Goal: Complete application form: Complete application form

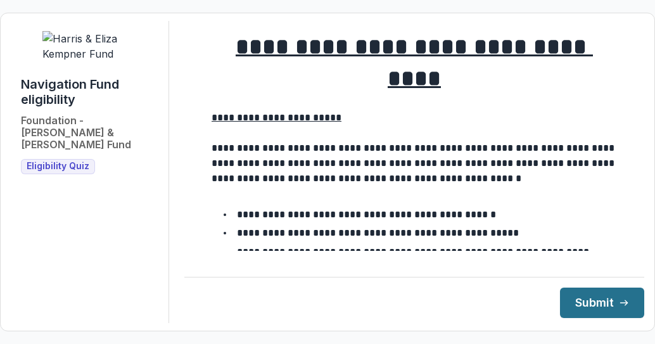
click at [598, 307] on button "Submit" at bounding box center [602, 302] width 84 height 30
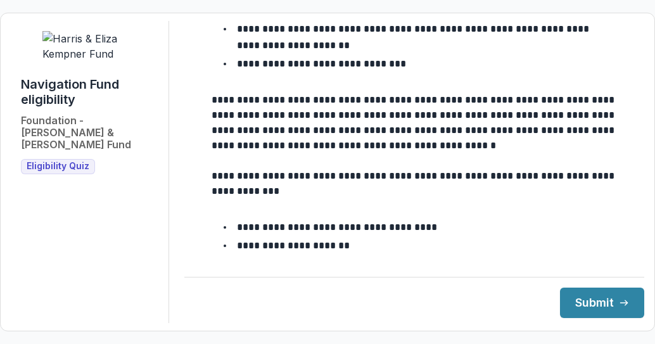
scroll to position [232, 0]
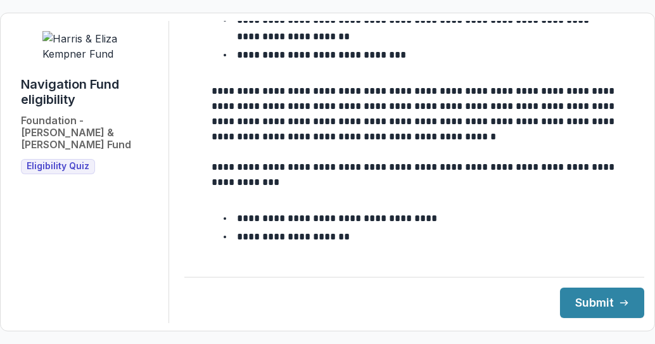
click at [48, 172] on span "Eligibility Quiz" at bounding box center [58, 166] width 63 height 11
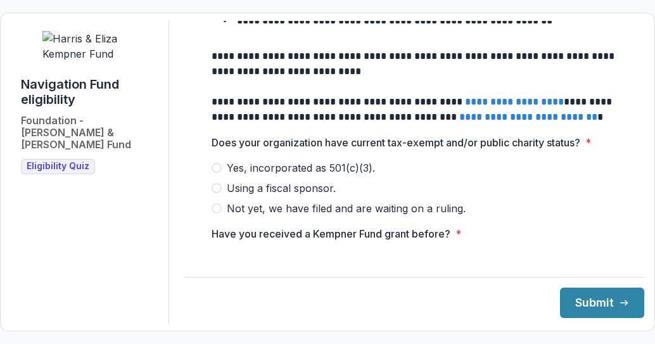
scroll to position [527, 0]
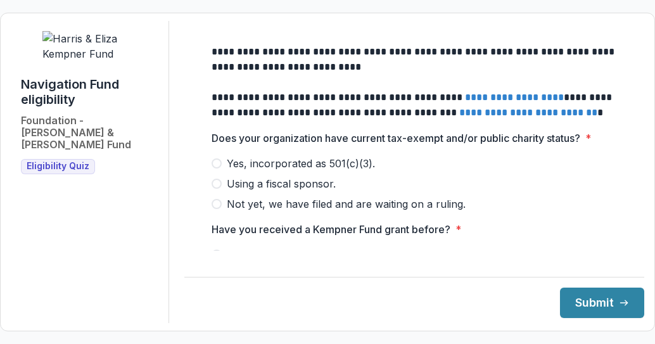
click at [216, 158] on span at bounding box center [216, 163] width 10 height 10
click at [229, 247] on input "Please enter your EIN *" at bounding box center [413, 259] width 405 height 25
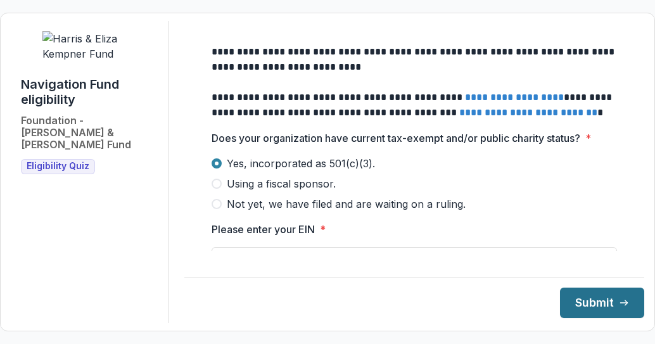
type input "**********"
click at [593, 301] on button "Submit" at bounding box center [602, 302] width 84 height 30
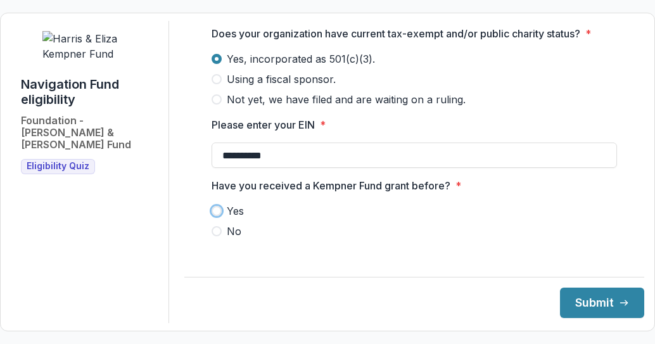
scroll to position [636, 0]
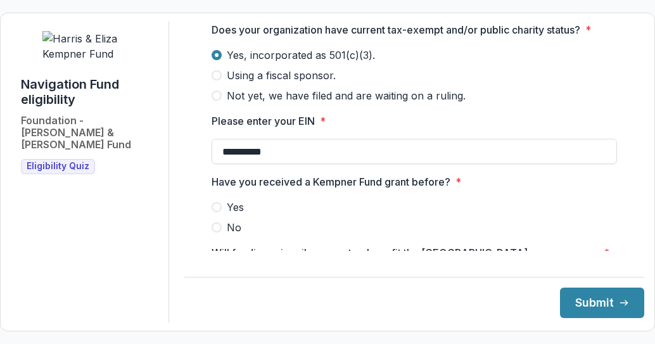
click at [216, 202] on span at bounding box center [216, 207] width 10 height 10
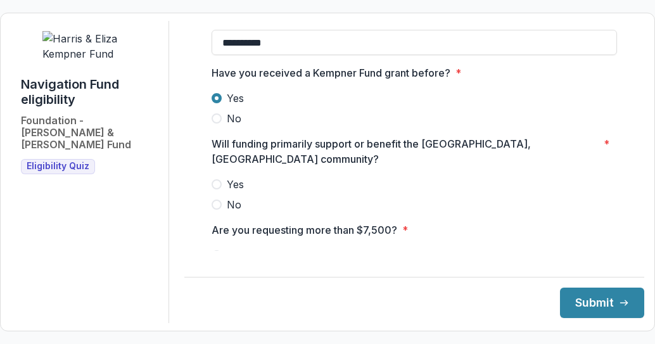
scroll to position [815, 0]
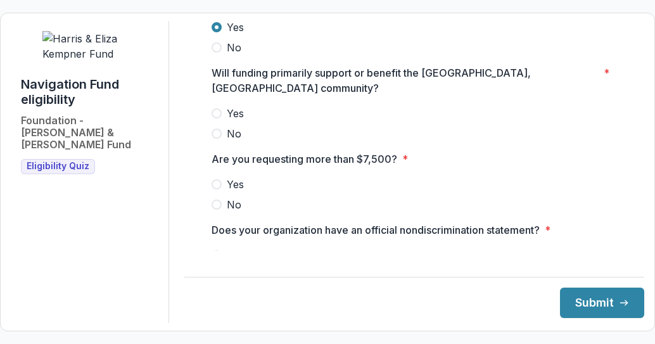
click at [216, 108] on span at bounding box center [216, 113] width 10 height 10
click at [215, 250] on span at bounding box center [216, 255] width 10 height 10
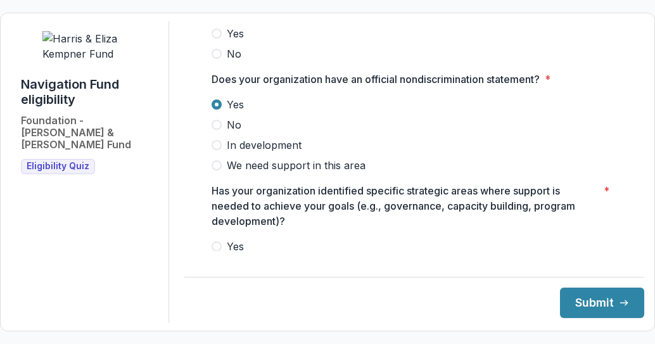
scroll to position [976, 0]
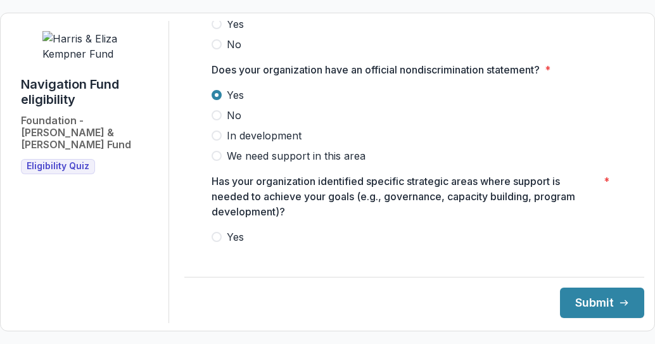
click at [217, 232] on span at bounding box center [216, 237] width 10 height 10
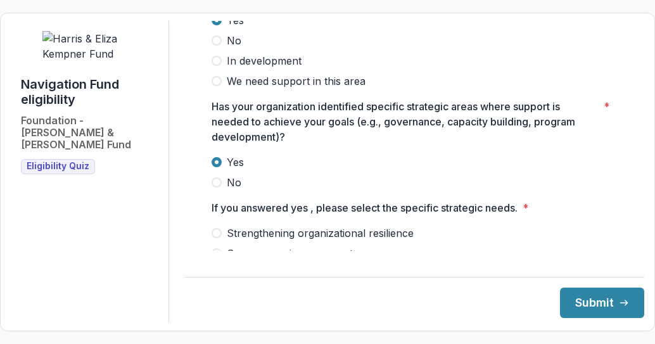
scroll to position [1041, 0]
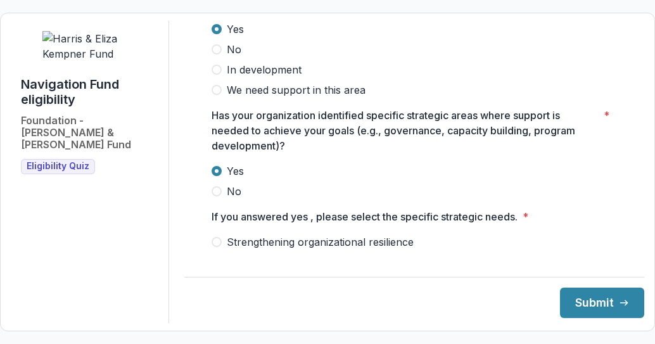
click at [216, 237] on span at bounding box center [216, 242] width 10 height 10
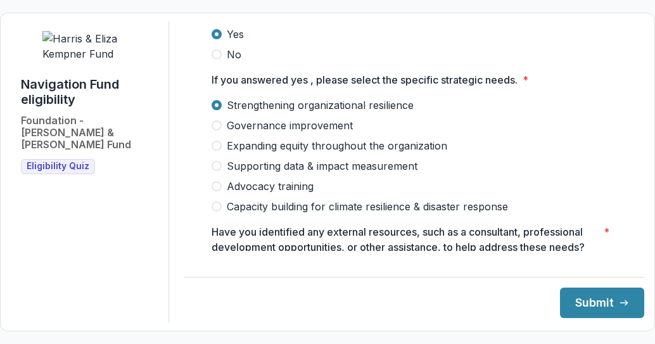
scroll to position [1150, 0]
